Goal: Transaction & Acquisition: Purchase product/service

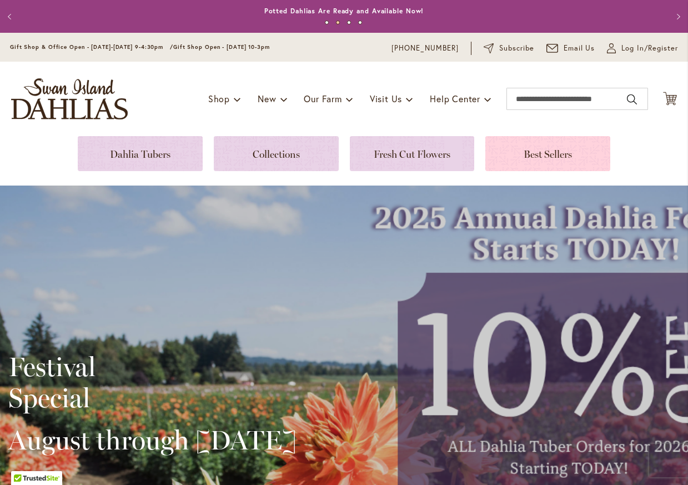
scroll to position [29, 0]
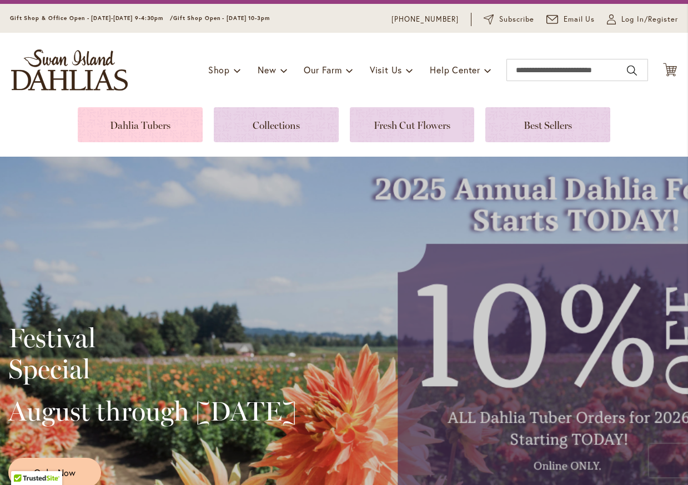
click at [157, 131] on link at bounding box center [140, 124] width 125 height 35
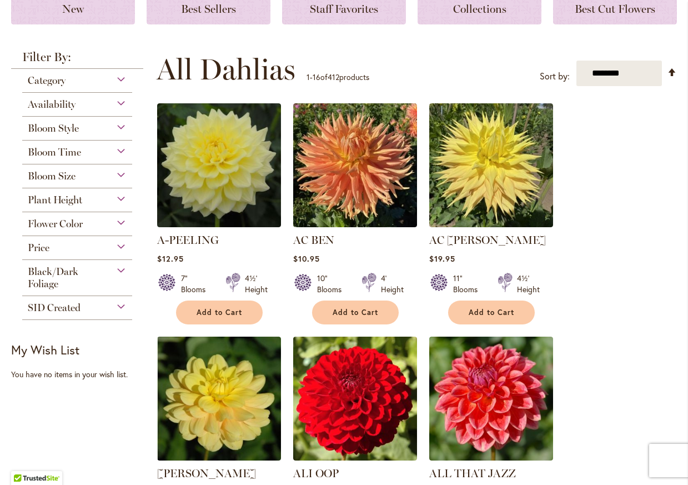
scroll to position [170, 0]
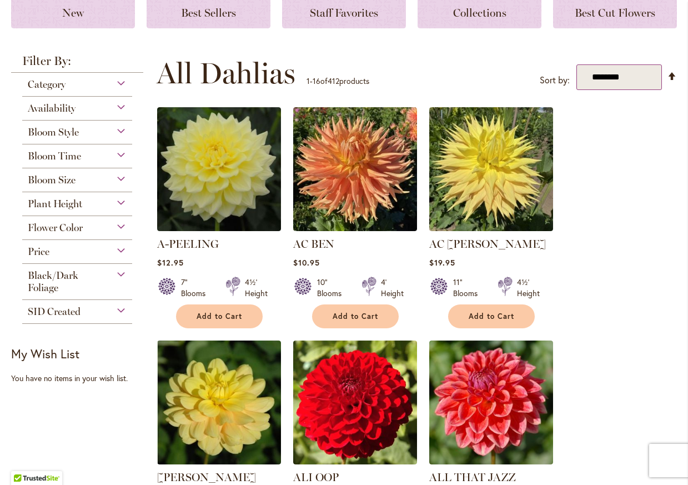
click at [611, 65] on select "**********" at bounding box center [619, 77] width 86 height 26
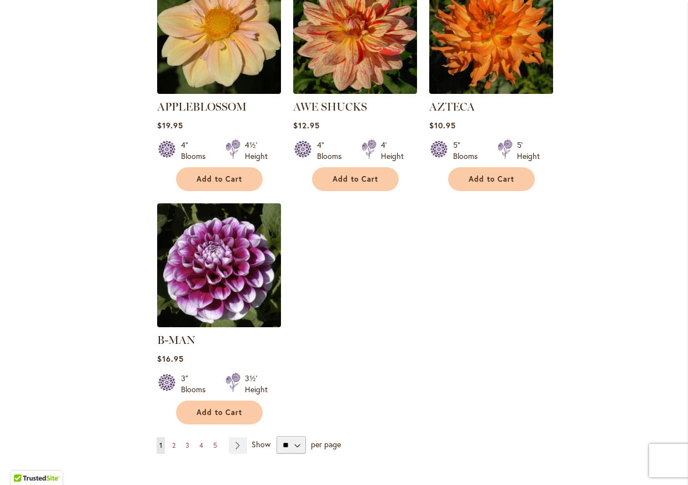
scroll to position [1275, 0]
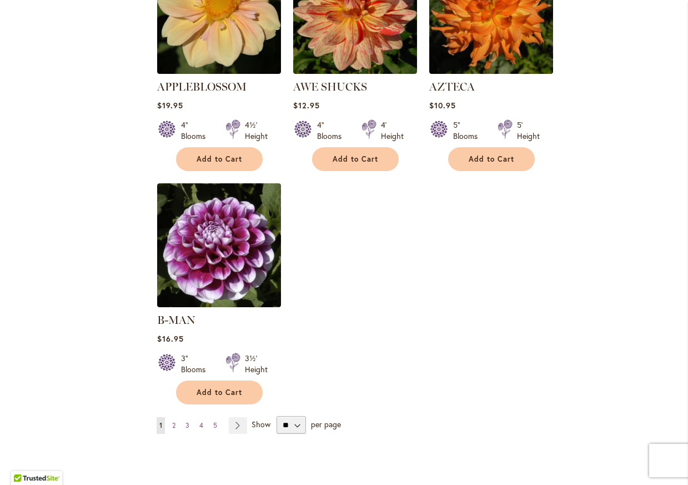
click at [291, 416] on select "** ** ** **" at bounding box center [291, 425] width 29 height 18
select select "**"
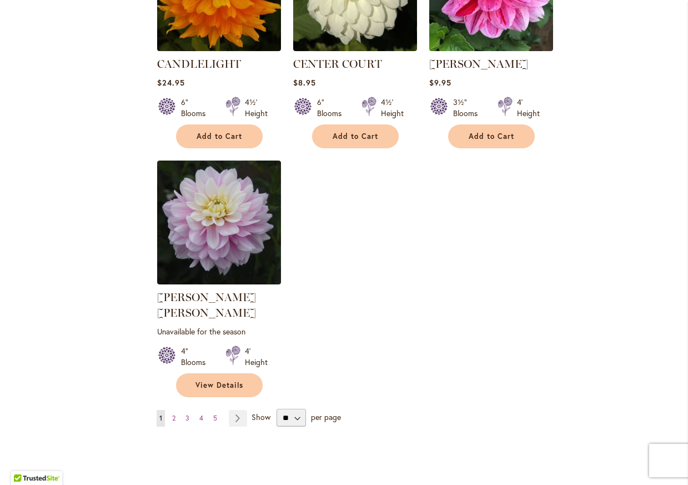
scroll to position [5084, 0]
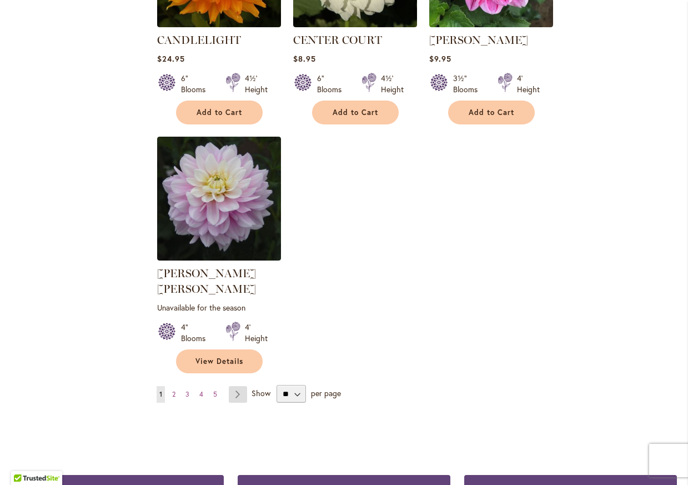
click at [232, 386] on link "Page Next" at bounding box center [238, 394] width 18 height 17
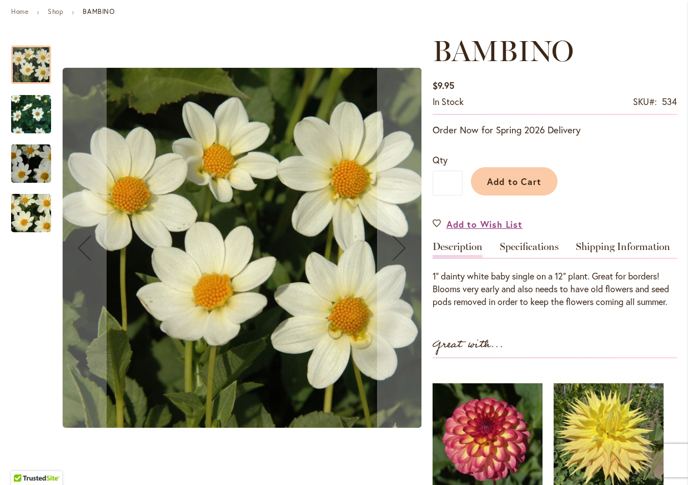
scroll to position [142, 0]
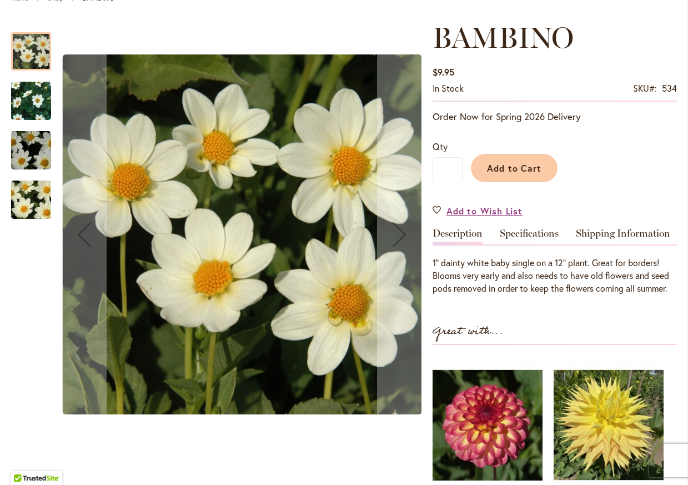
click at [30, 108] on img "BAMBINO" at bounding box center [31, 101] width 80 height 68
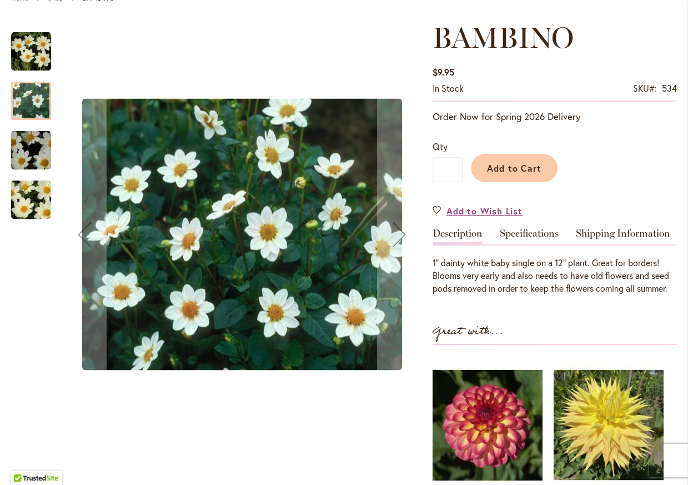
click at [24, 144] on img "BAMBINO" at bounding box center [31, 150] width 80 height 53
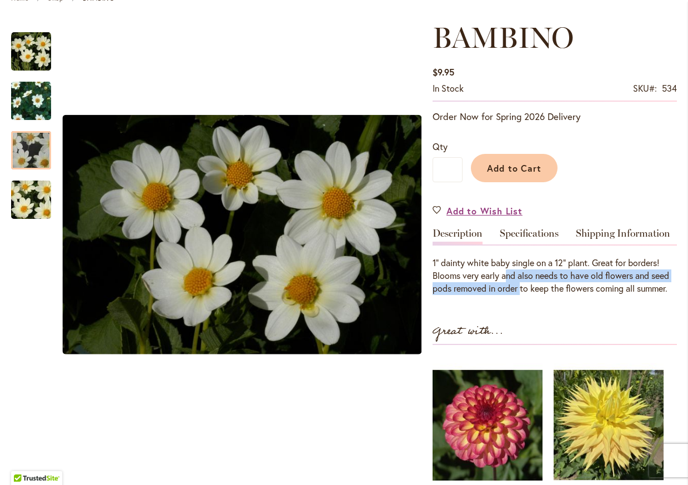
drag, startPoint x: 506, startPoint y: 273, endPoint x: 521, endPoint y: 293, distance: 24.7
click at [521, 293] on div "1" dainty white baby single on a 12" plant. Great for borders! Blooms very earl…" at bounding box center [555, 276] width 244 height 38
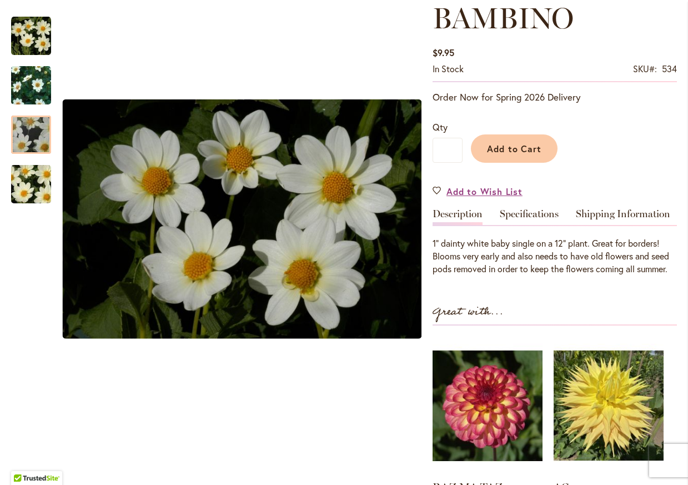
scroll to position [165, 0]
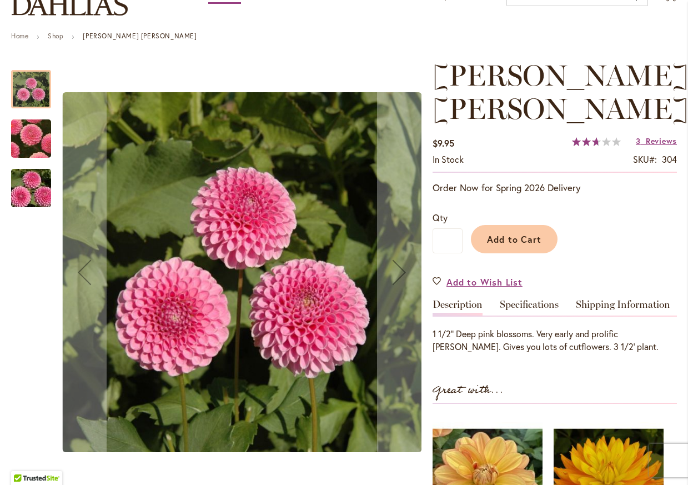
scroll to position [112, 0]
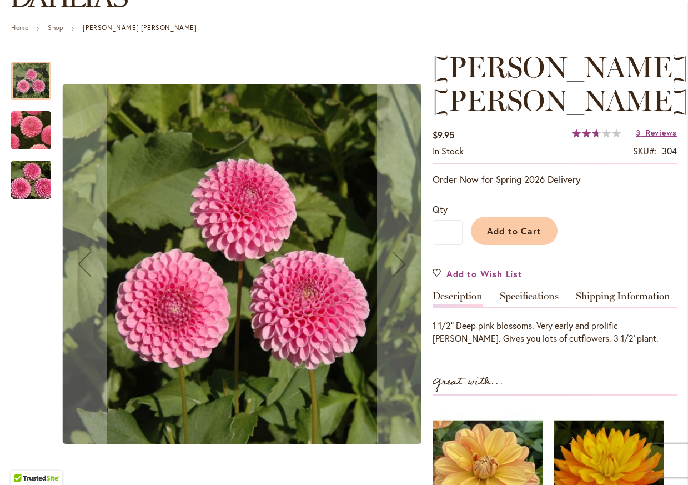
click at [545, 250] on div "[PERSON_NAME] [PERSON_NAME] $9.95 In stock SKU 304 Rating: 53 % of 100 3 Review…" at bounding box center [555, 361] width 244 height 620
click at [541, 291] on link "Specifications" at bounding box center [529, 299] width 59 height 16
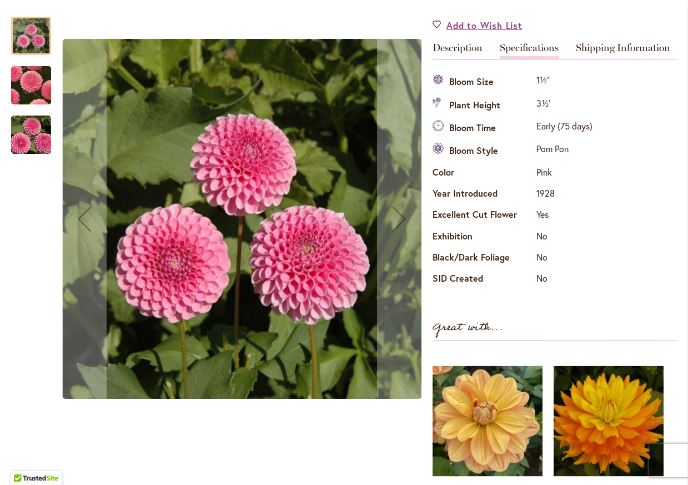
scroll to position [359, 0]
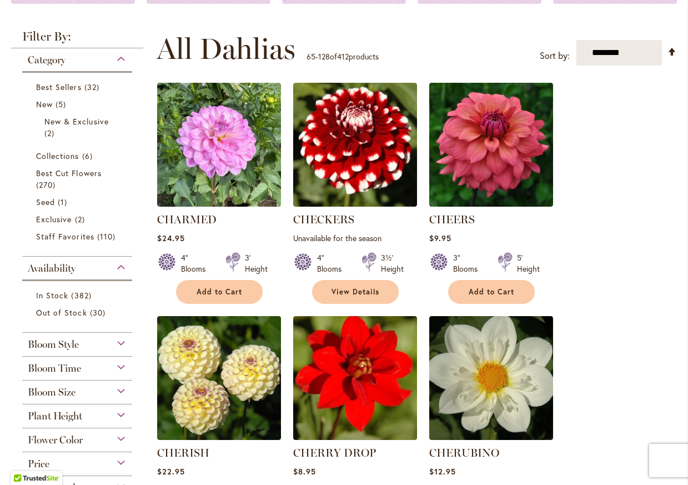
scroll to position [197, 0]
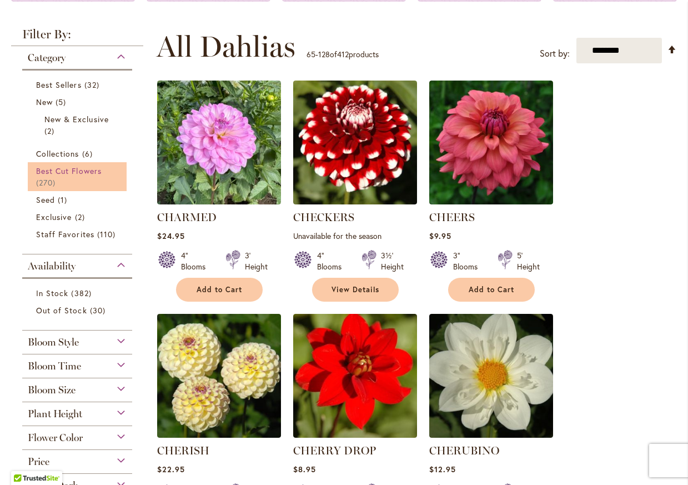
click at [64, 170] on span "Best Cut Flowers" at bounding box center [69, 170] width 66 height 11
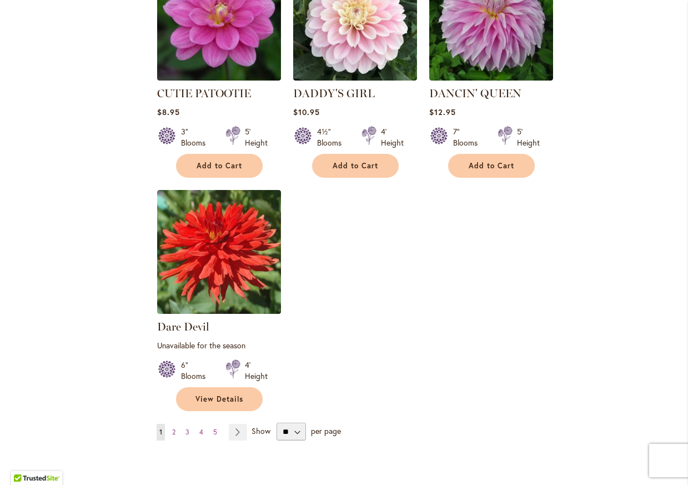
scroll to position [5069, 0]
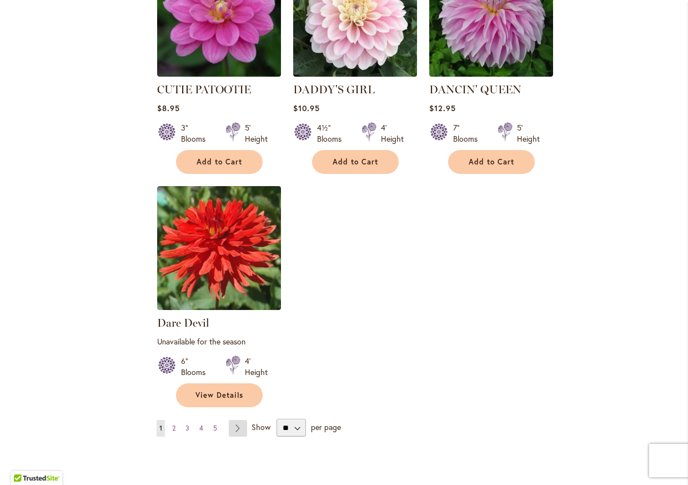
click at [229, 420] on link "Page Next" at bounding box center [238, 428] width 18 height 17
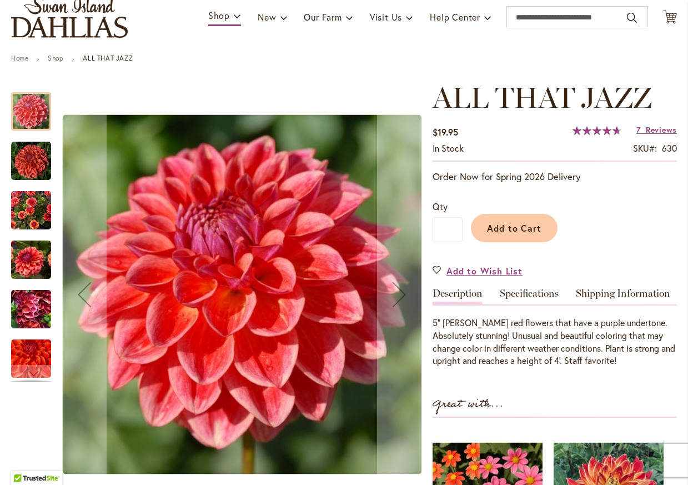
scroll to position [83, 0]
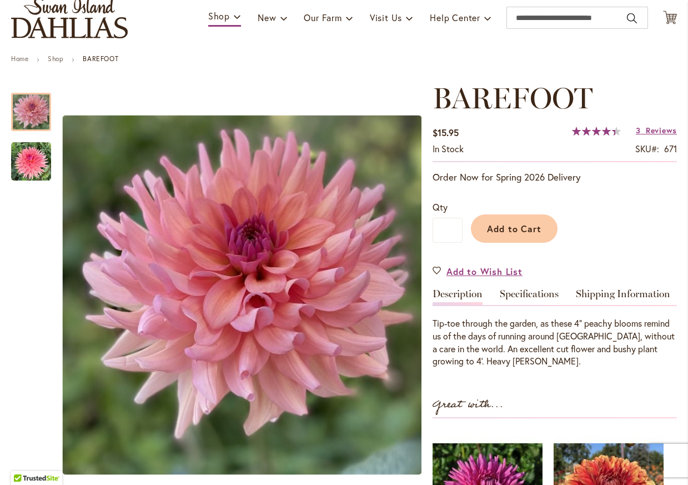
scroll to position [109, 0]
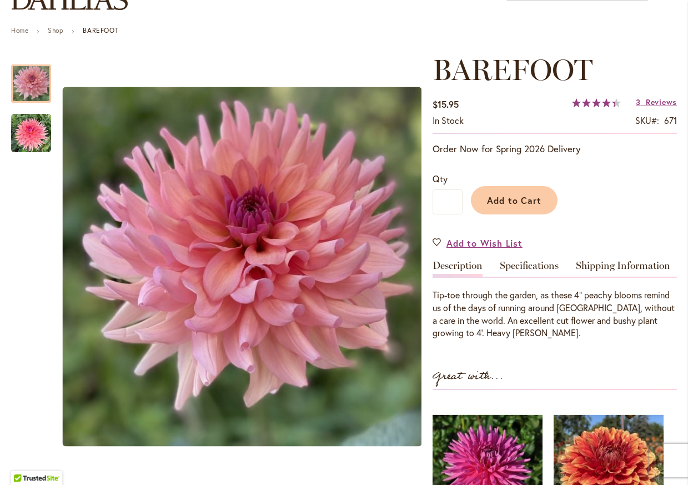
click at [522, 257] on div "BAREFOOT $15.95 In stock SKU 671 Rating: 89 % of 100 3 Reviews Add Your Review …" at bounding box center [555, 359] width 244 height 612
click at [523, 264] on link "Specifications" at bounding box center [529, 268] width 59 height 16
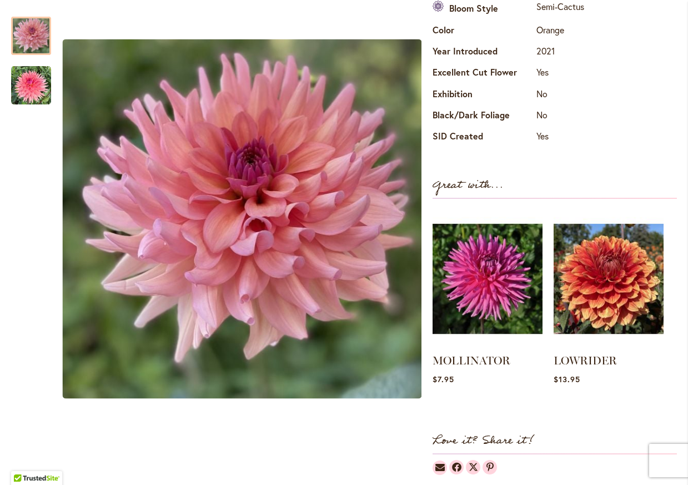
scroll to position [0, 0]
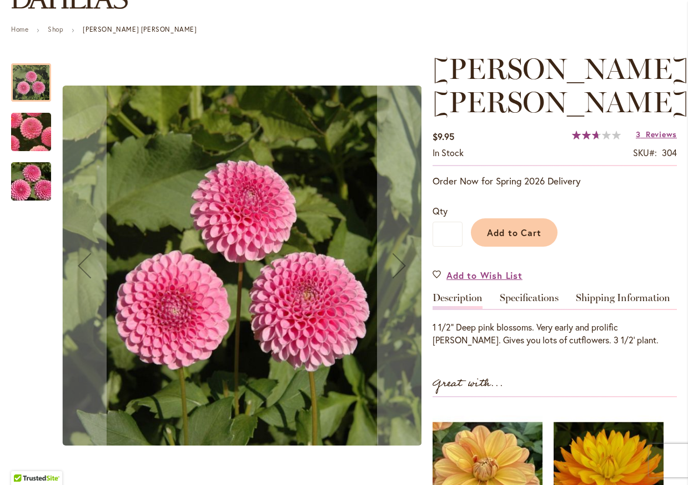
scroll to position [116, 0]
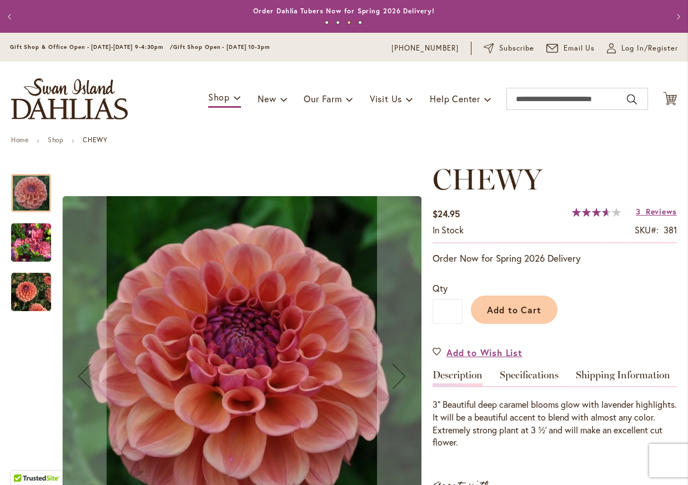
scroll to position [73, 0]
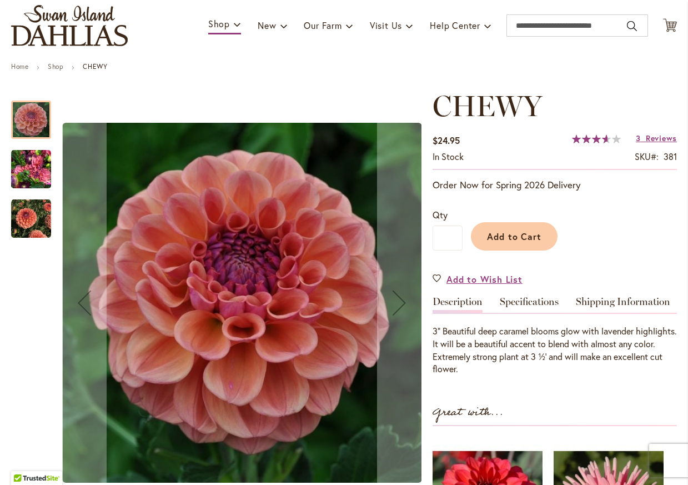
click at [35, 170] on img "CHEWY" at bounding box center [31, 169] width 40 height 53
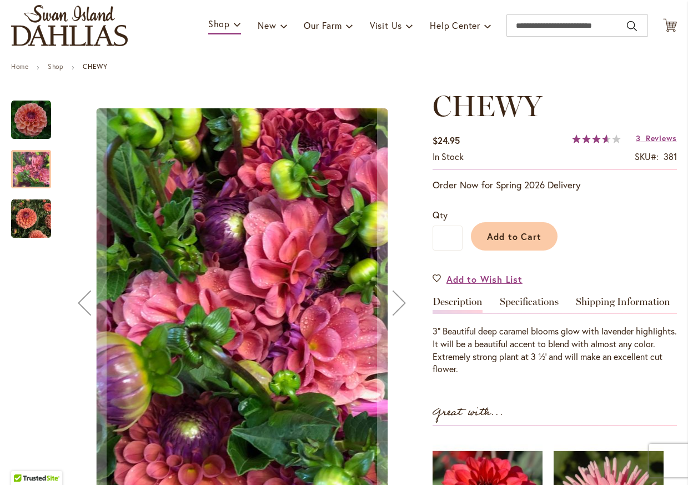
click at [26, 224] on img "CHEWY" at bounding box center [31, 219] width 40 height 40
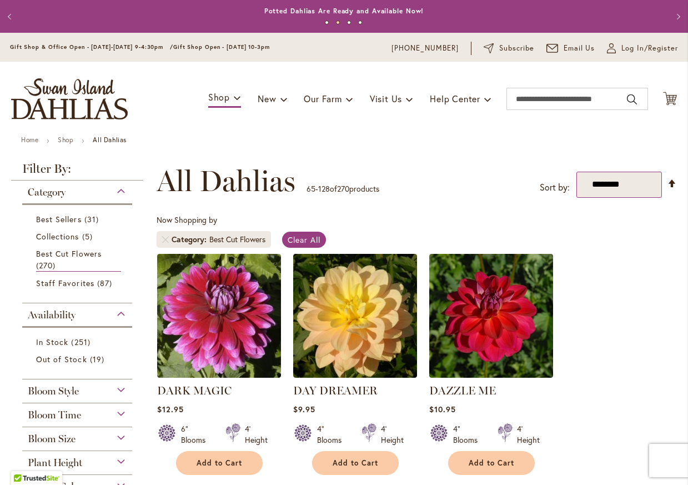
click at [607, 182] on select "**********" at bounding box center [619, 185] width 86 height 26
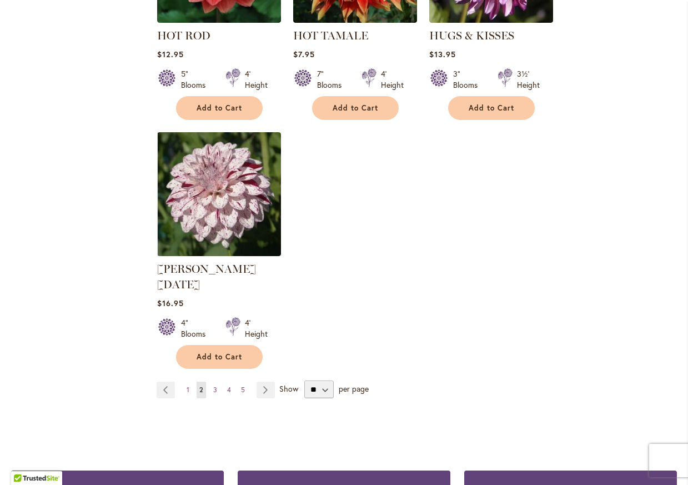
scroll to position [5228, 0]
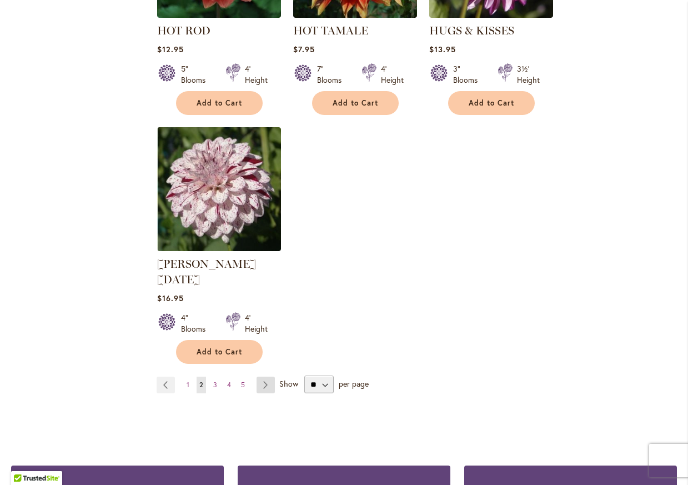
click at [266, 376] on link "Page Next" at bounding box center [266, 384] width 18 height 17
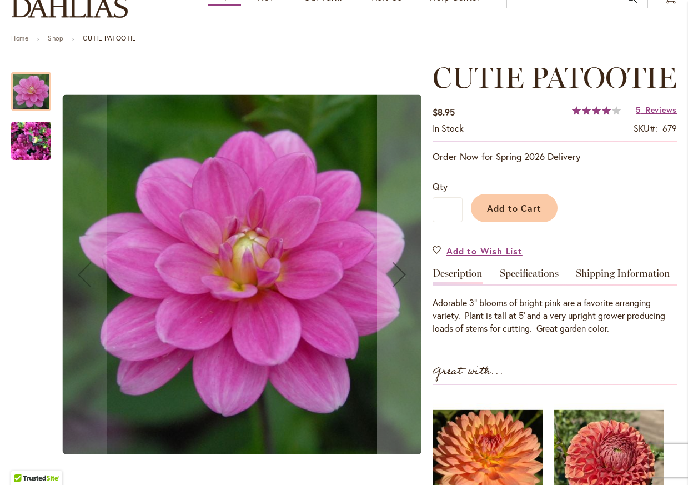
scroll to position [120, 0]
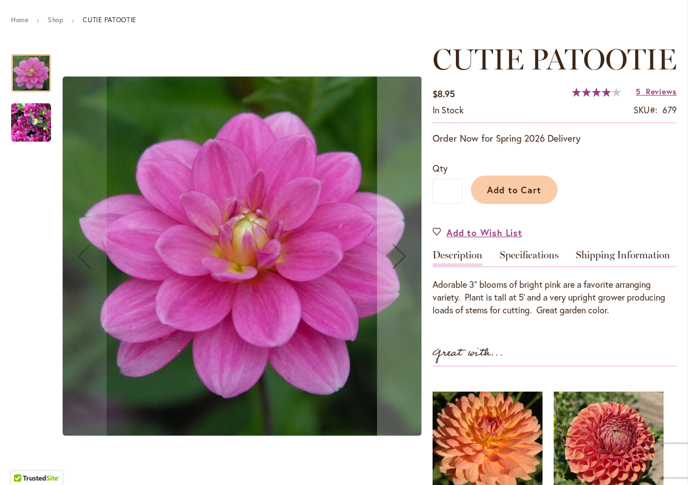
click at [32, 117] on img "CUTIE PATOOTIE" at bounding box center [31, 122] width 40 height 53
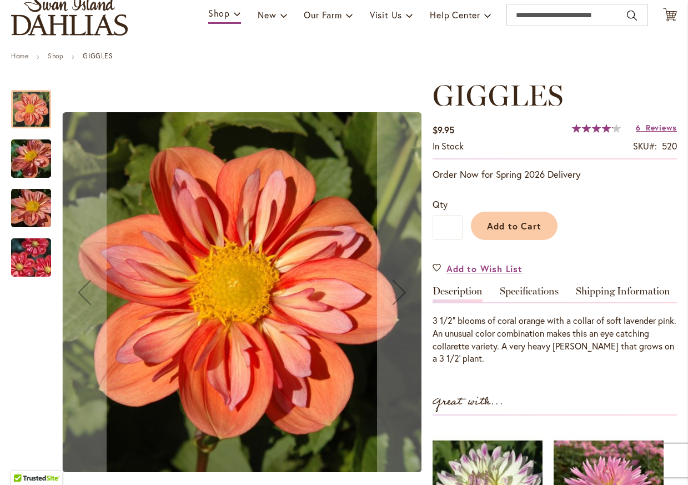
scroll to position [114, 0]
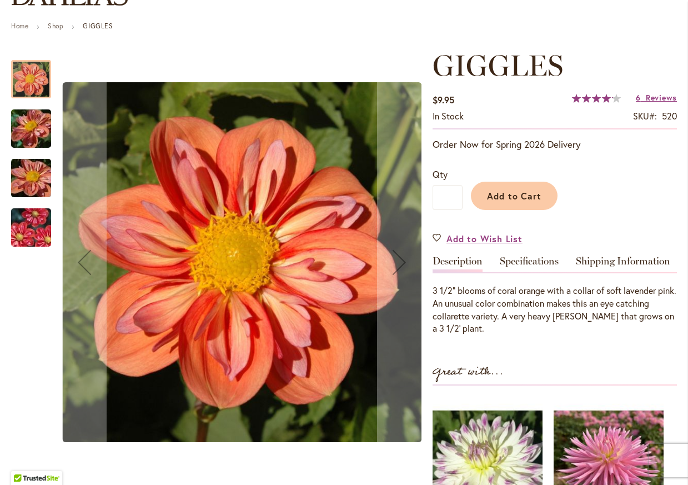
click at [40, 188] on img "GIGGLES" at bounding box center [31, 178] width 80 height 60
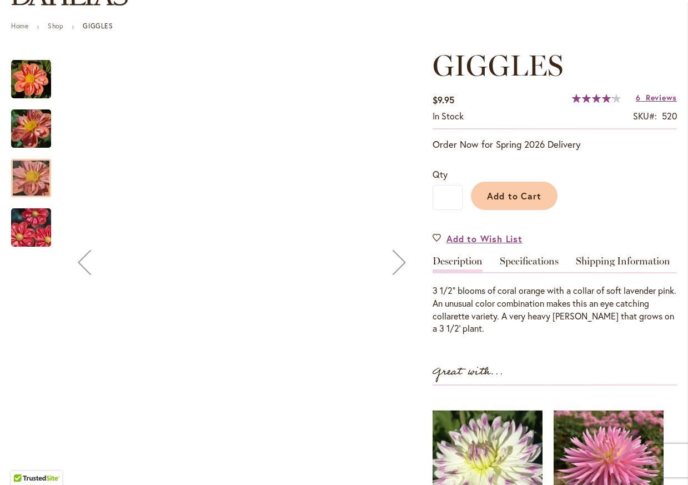
click at [31, 230] on img "GIGGLES" at bounding box center [31, 227] width 80 height 53
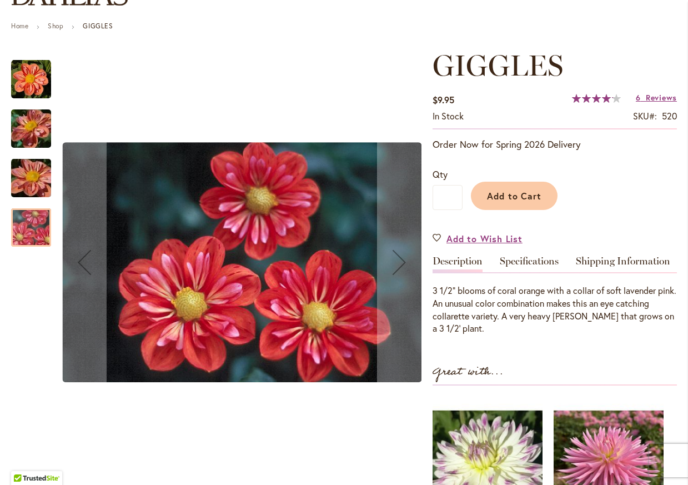
click at [28, 166] on img "GIGGLES" at bounding box center [31, 178] width 80 height 60
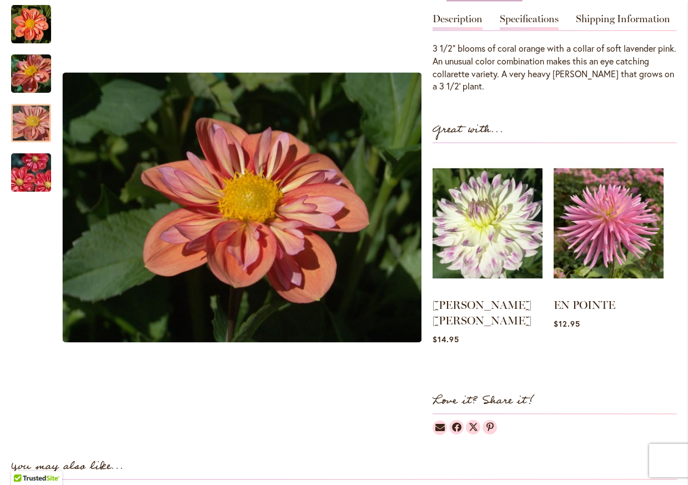
scroll to position [365, 0]
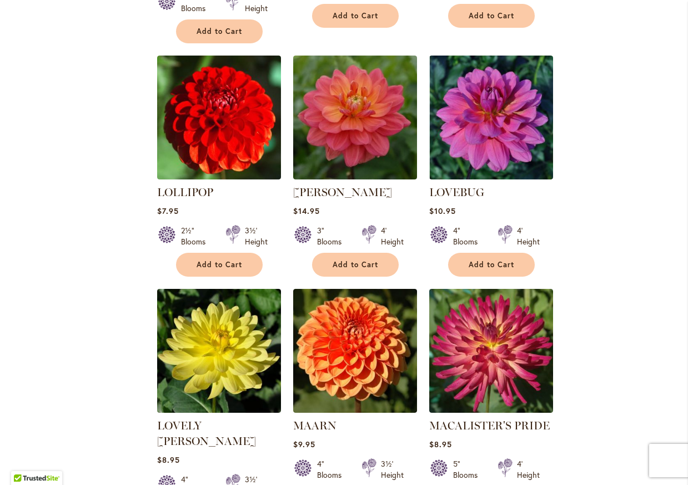
scroll to position [2839, 0]
